Goal: Navigation & Orientation: Find specific page/section

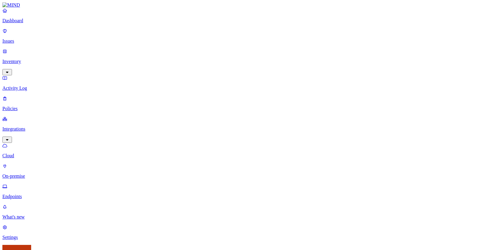
click at [27, 23] on p "Dashboard" at bounding box center [249, 20] width 495 height 5
